Goal: Task Accomplishment & Management: Use online tool/utility

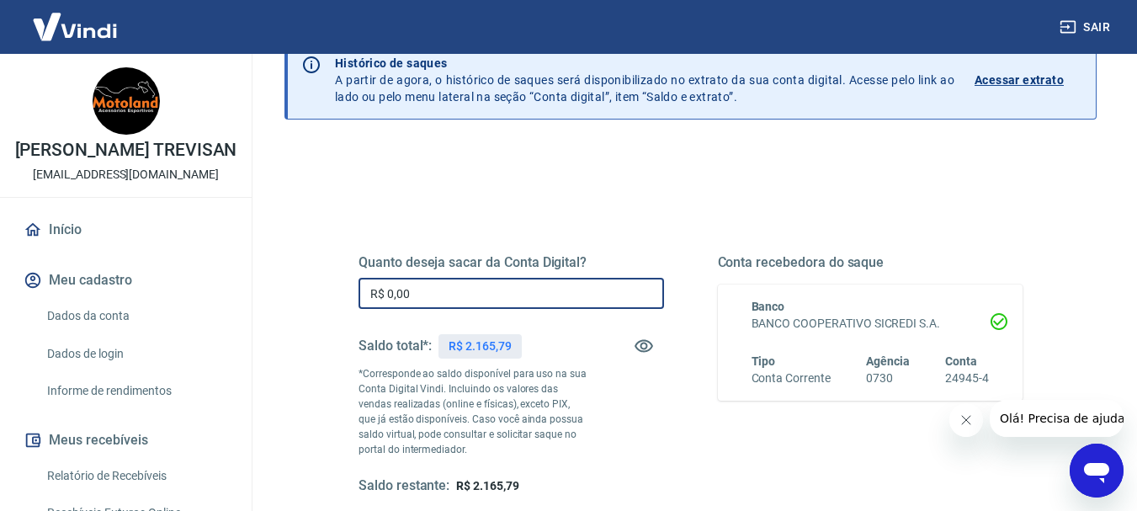
drag, startPoint x: 484, startPoint y: 302, endPoint x: 249, endPoint y: 268, distance: 237.1
click at [264, 278] on div "Saque Histórico de saques A partir de agora, o histórico de saques será disponi…" at bounding box center [690, 305] width 852 height 671
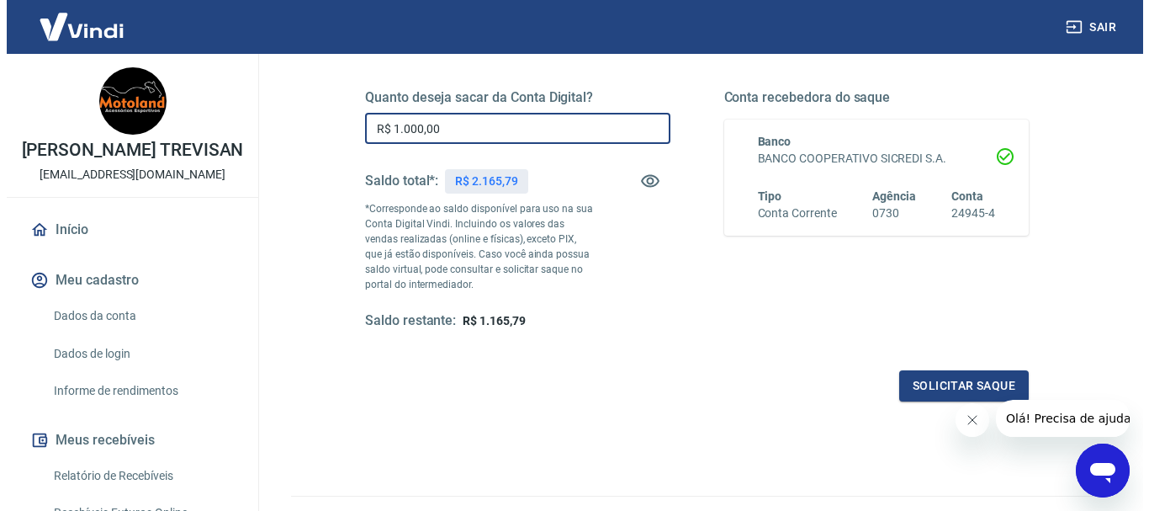
scroll to position [252, 0]
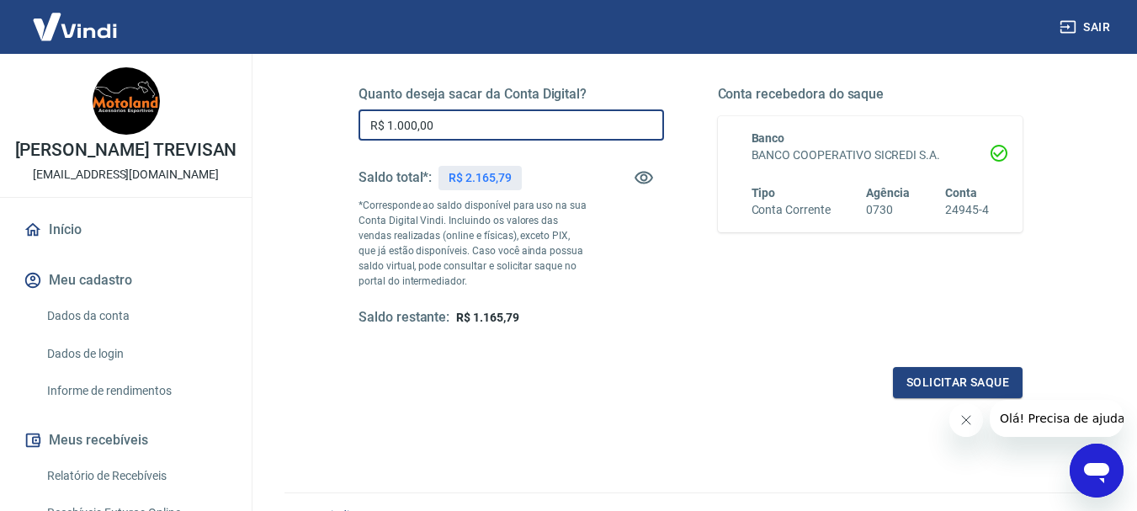
drag, startPoint x: 257, startPoint y: 119, endPoint x: 243, endPoint y: 117, distance: 13.6
click at [243, 117] on div "Sair THOMY HEDSON TREVISAN motolandacessorios@gmail.com Início Meu cadastro Dad…" at bounding box center [568, 3] width 1137 height 511
type input "R$ 950,00"
click at [947, 380] on button "Solicitar saque" at bounding box center [958, 382] width 130 height 31
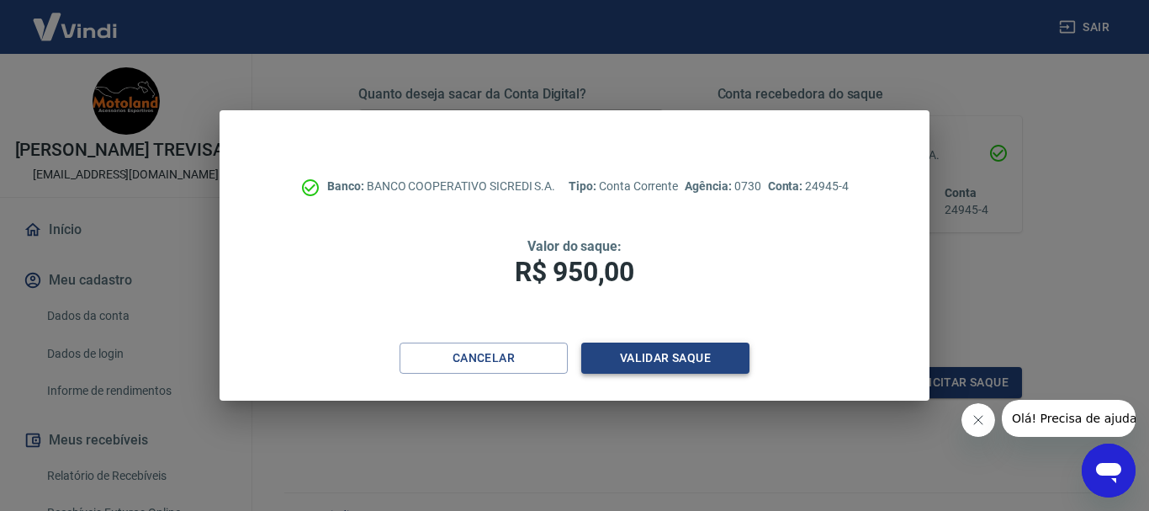
click at [613, 352] on button "Validar saque" at bounding box center [665, 357] width 168 height 31
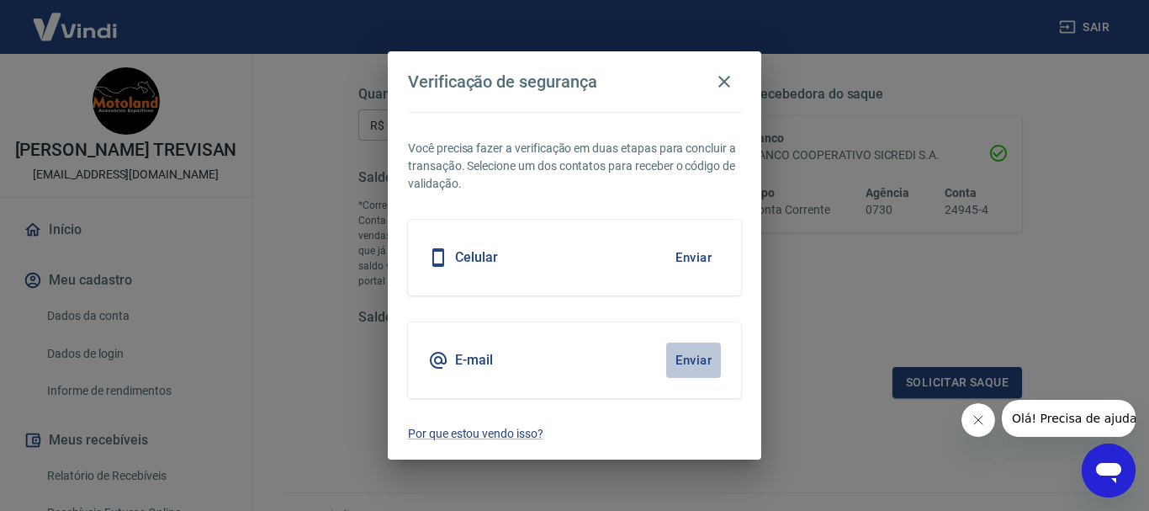
click at [686, 358] on button "Enviar" at bounding box center [693, 359] width 55 height 35
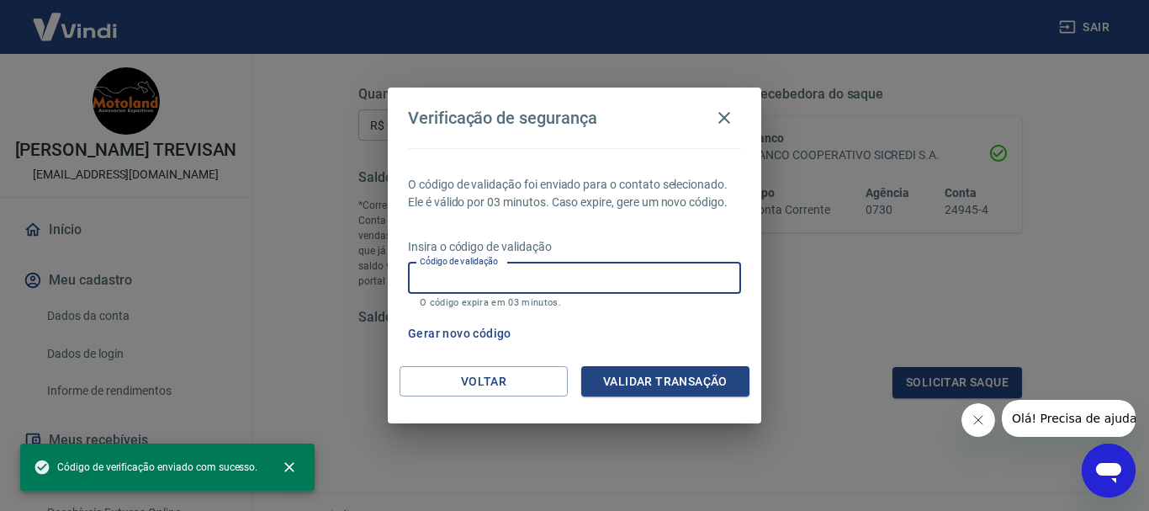
click at [549, 274] on input "Código de validação" at bounding box center [574, 278] width 333 height 31
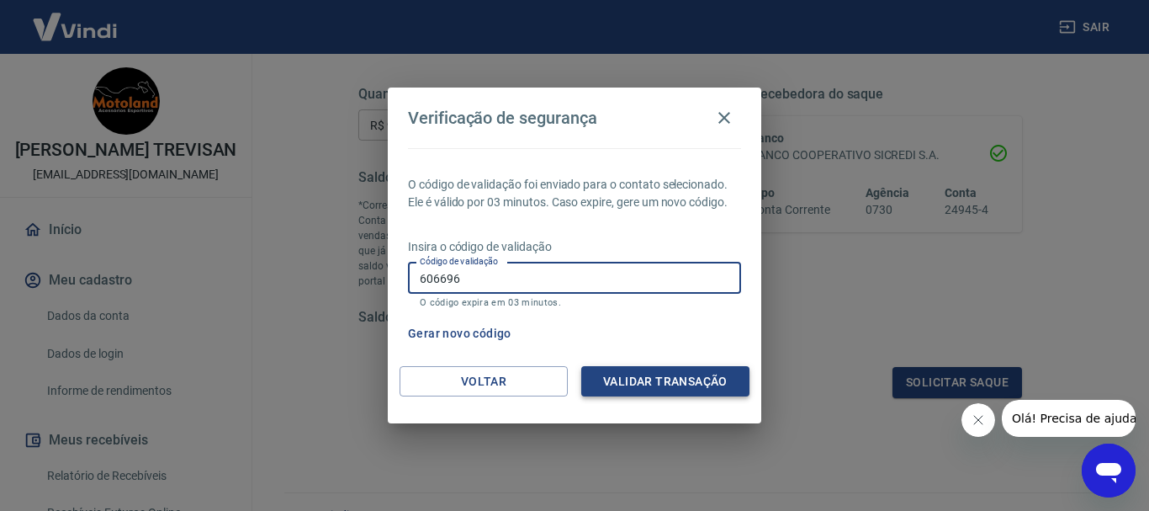
type input "606696"
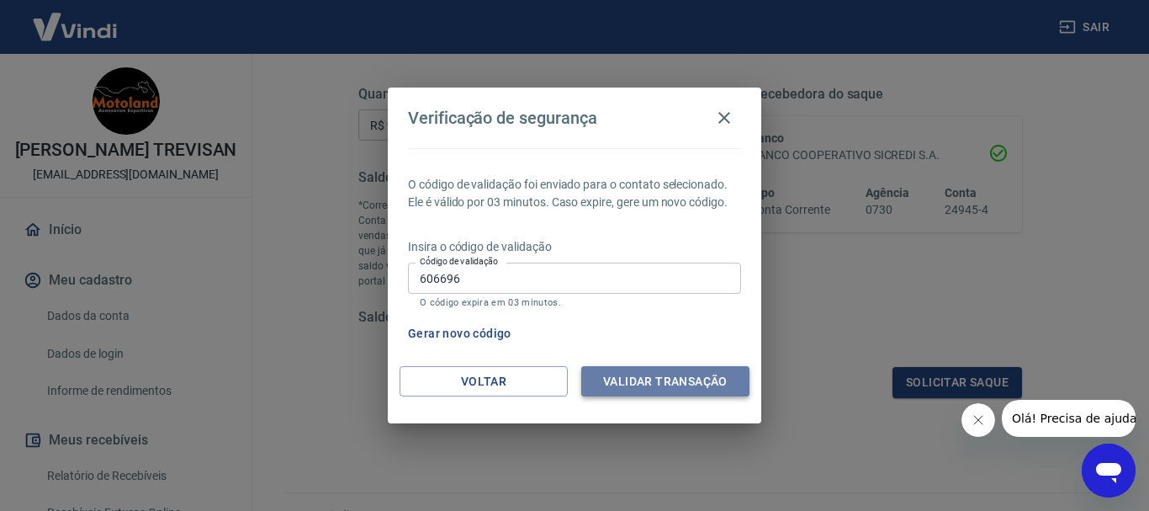
click at [676, 386] on button "Validar transação" at bounding box center [665, 381] width 168 height 31
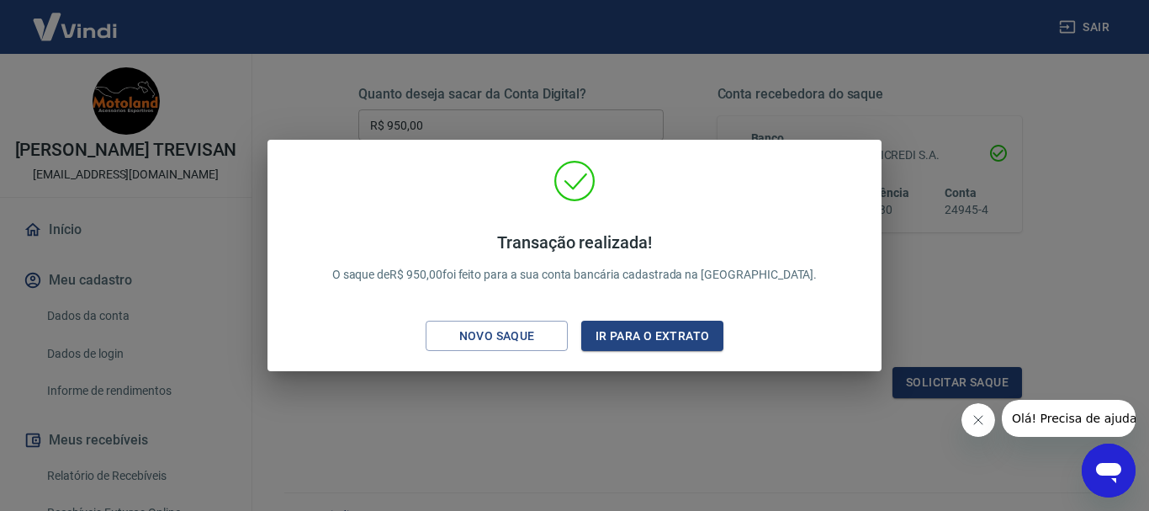
click at [962, 273] on div "Transação realizada! O saque de R$ 950,00 foi feito para a sua conta bancária c…" at bounding box center [574, 255] width 1149 height 511
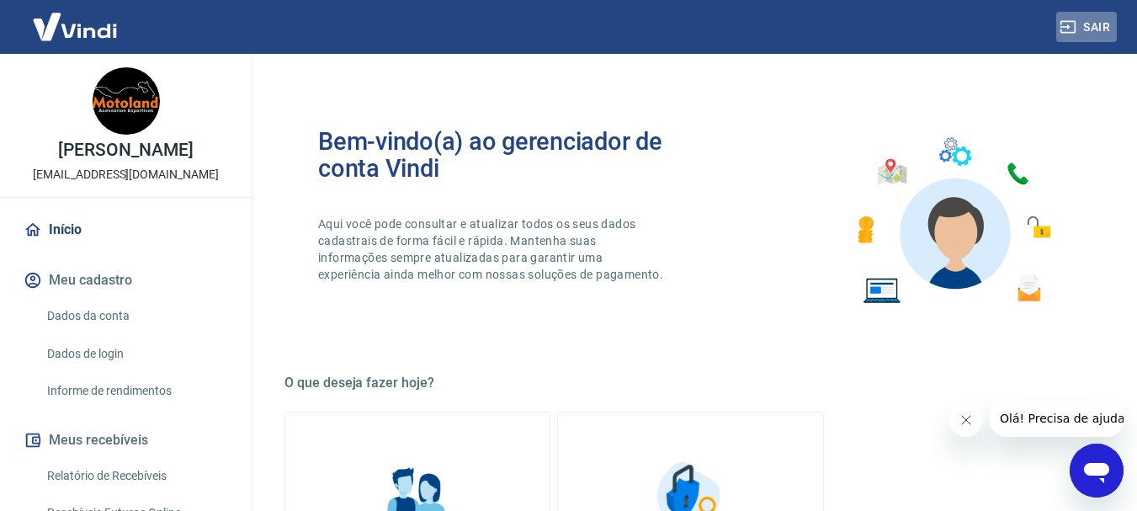
click at [1086, 24] on button "Sair" at bounding box center [1086, 27] width 61 height 31
